Goal: Task Accomplishment & Management: Manage account settings

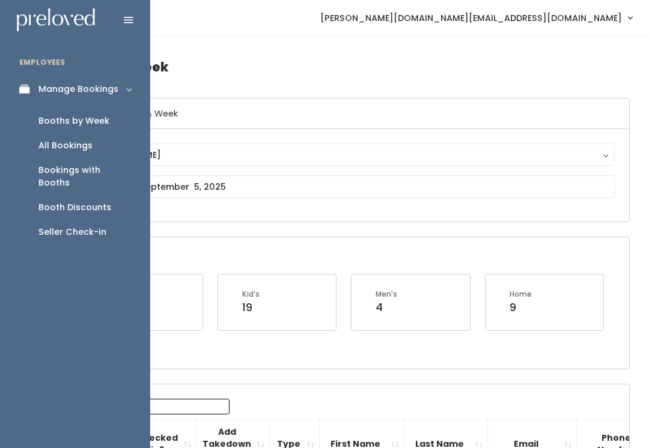
click at [27, 85] on icon at bounding box center [27, 89] width 17 height 10
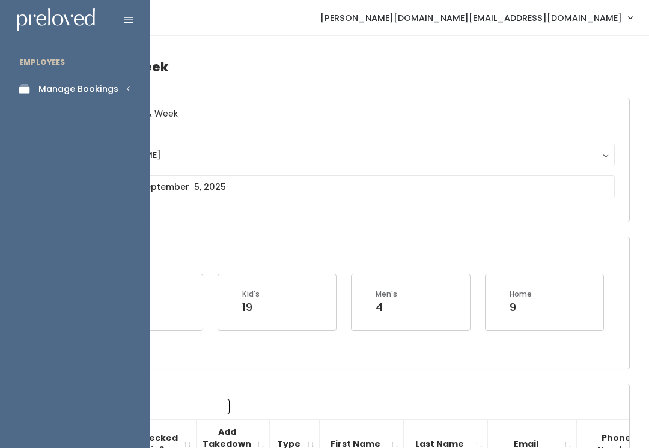
click at [114, 97] on link "Manage Bookings" at bounding box center [75, 89] width 150 height 27
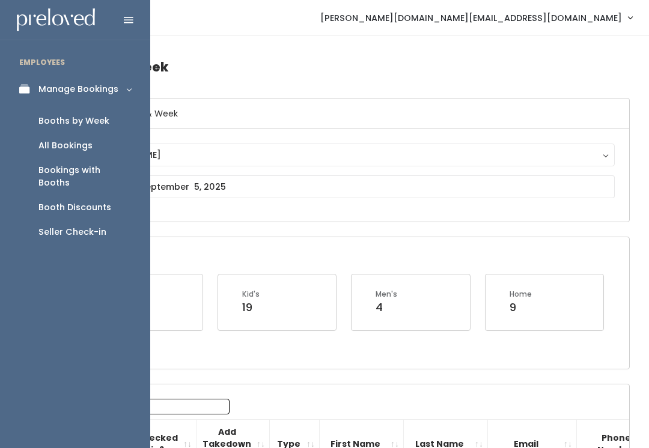
click at [110, 195] on link "Booth Discounts" at bounding box center [75, 207] width 150 height 25
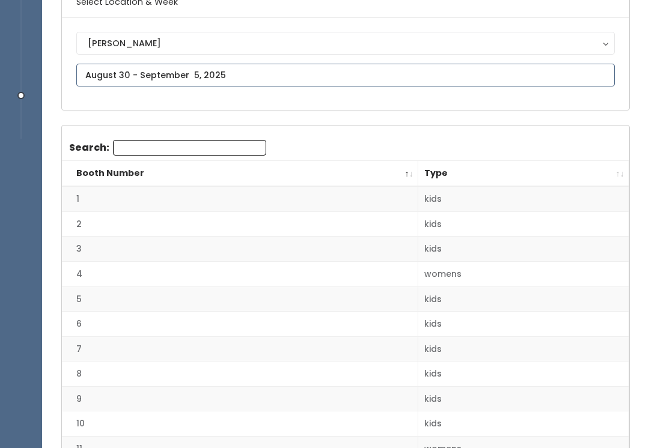
click at [265, 70] on input "text" at bounding box center [345, 75] width 538 height 23
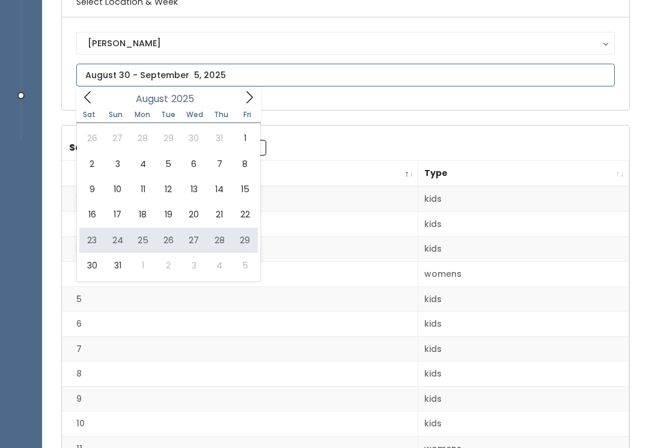
type input "[DATE] to [DATE]"
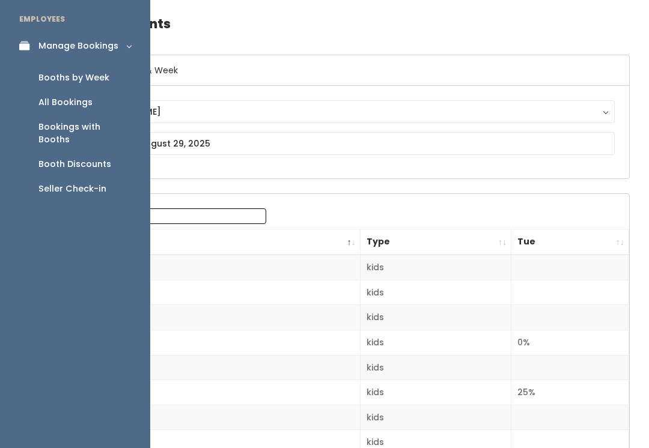
scroll to position [40, 0]
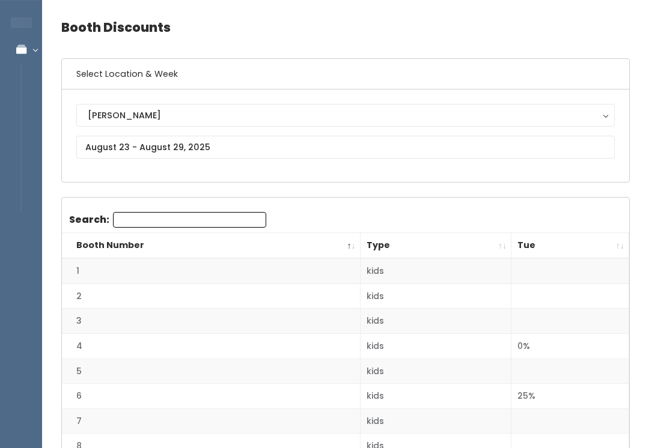
click at [153, 279] on td "1" at bounding box center [211, 270] width 298 height 25
click at [620, 237] on th "Tue" at bounding box center [570, 246] width 118 height 26
click at [614, 243] on th "Tue" at bounding box center [570, 246] width 118 height 26
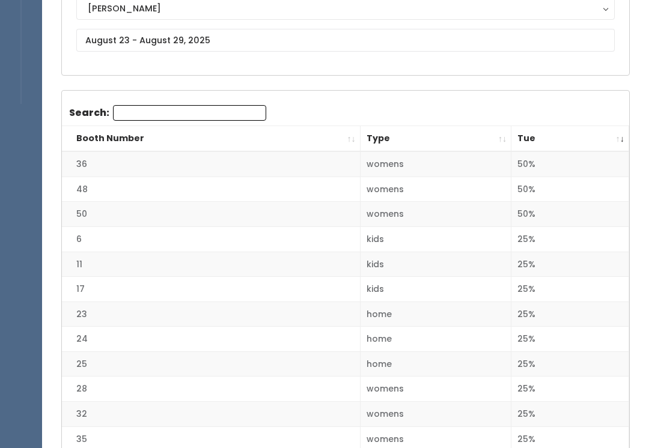
scroll to position [144, 0]
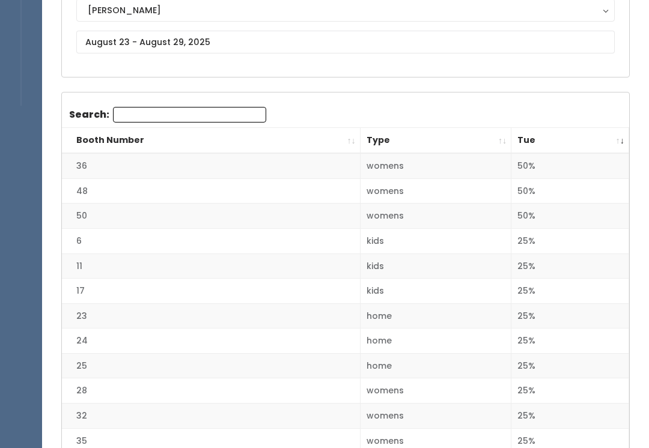
click at [616, 140] on th "Tue" at bounding box center [570, 142] width 118 height 26
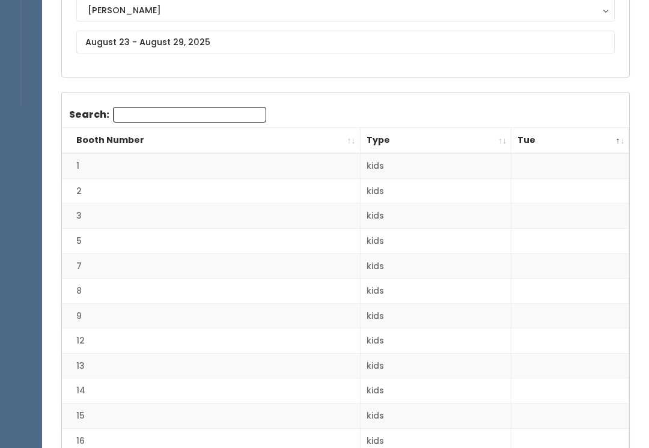
click at [350, 139] on th "Booth Number" at bounding box center [211, 141] width 298 height 26
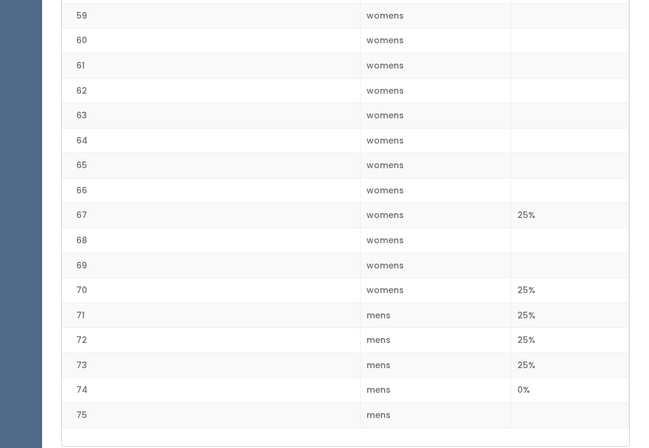
scroll to position [1745, 0]
